Goal: Check status: Check status

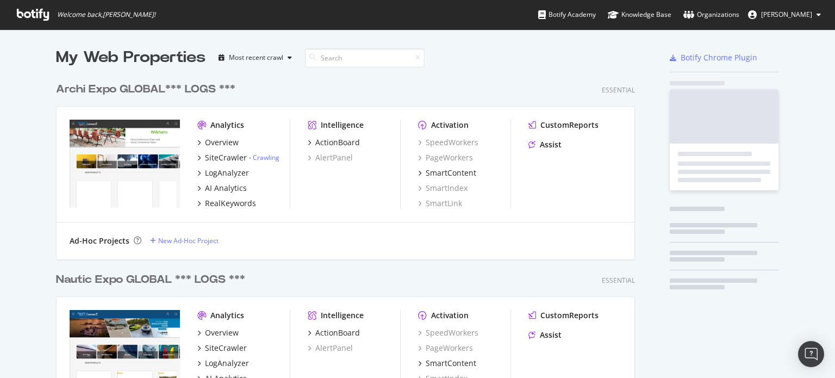
scroll to position [1513, 579]
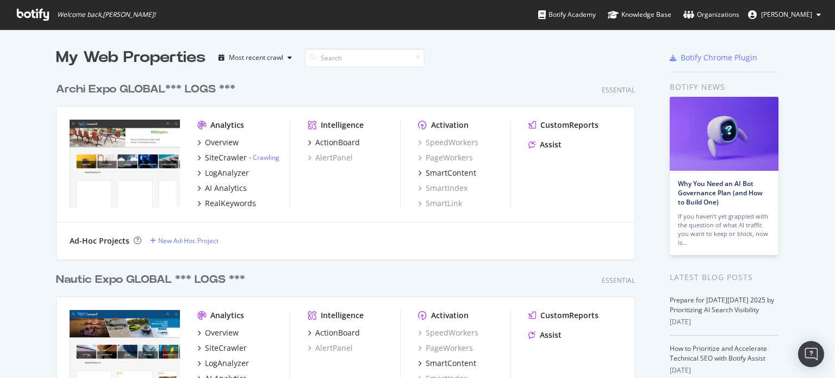
click at [126, 86] on div "Archi Expo GLOBAL*** LOGS ***" at bounding box center [145, 90] width 179 height 16
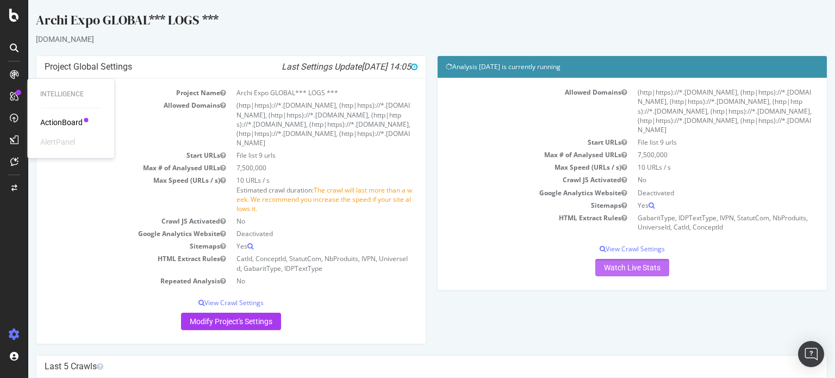
click at [628, 260] on link "Watch Live Stats" at bounding box center [632, 267] width 74 height 17
